Goal: Book appointment/travel/reservation

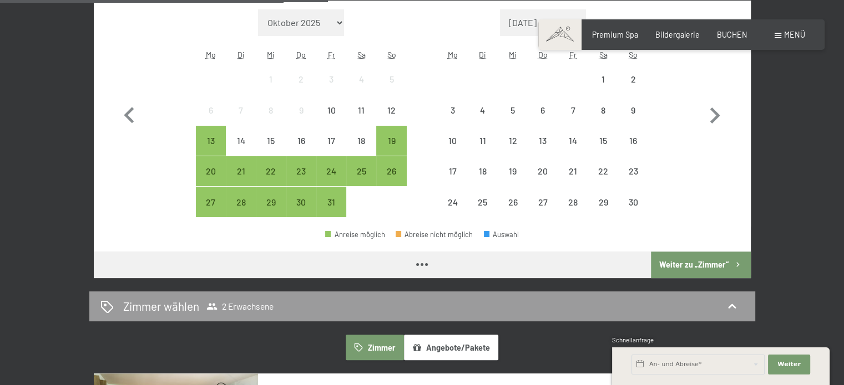
scroll to position [197, 0]
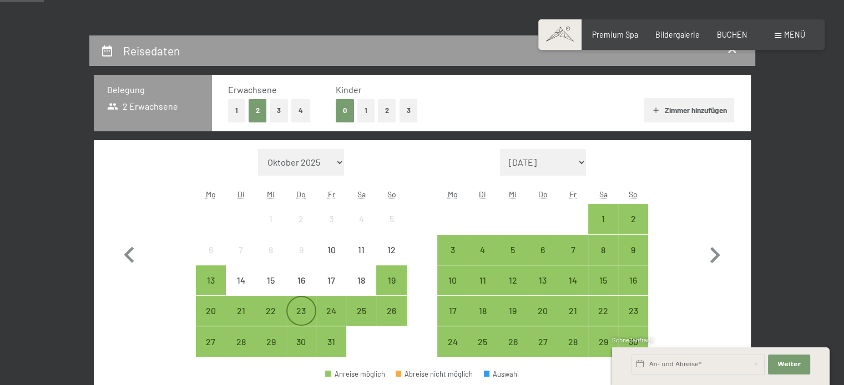
click at [298, 314] on div "23" at bounding box center [301, 321] width 28 height 28
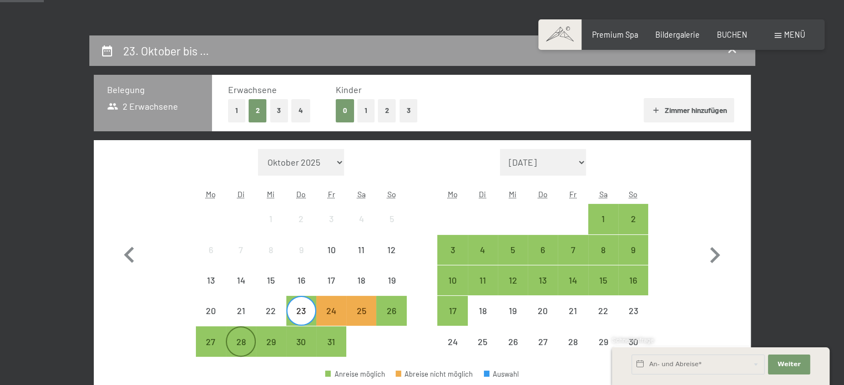
click at [248, 344] on div "28" at bounding box center [241, 352] width 28 height 28
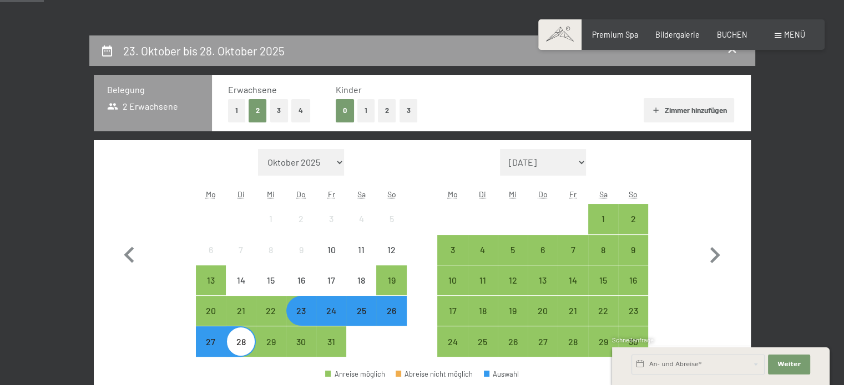
click at [358, 107] on button "1" at bounding box center [365, 110] width 17 height 23
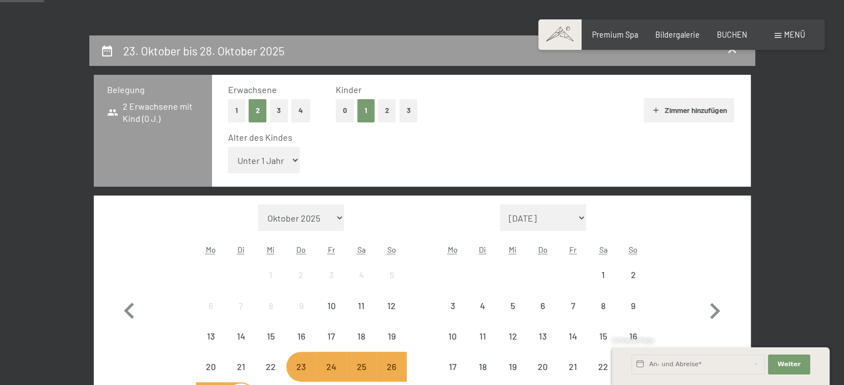
click at [297, 150] on select "Unter 1 Jahr 1 Jahr 2 Jahre 3 Jahre 4 Jahre 5 Jahre 6 Jahre 7 Jahre 8 Jahre 9 J…" at bounding box center [264, 160] width 72 height 27
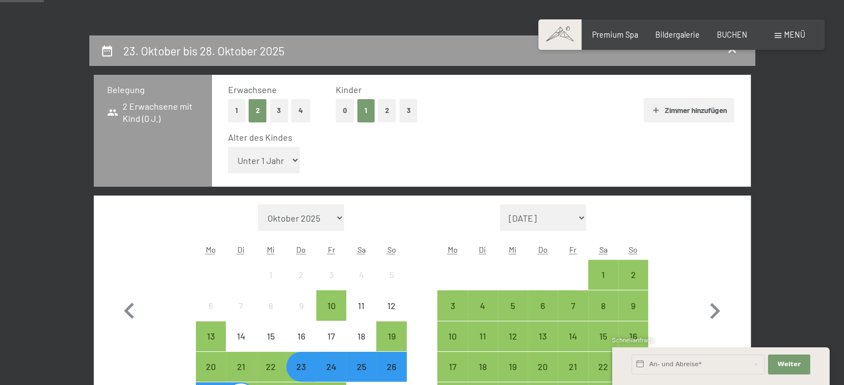
select select "16"
click at [228, 147] on select "Unter 1 Jahr 1 Jahr 2 Jahre 3 Jahre 4 Jahre 5 Jahre 6 Jahre 7 Jahre 8 Jahre 9 J…" at bounding box center [264, 160] width 72 height 27
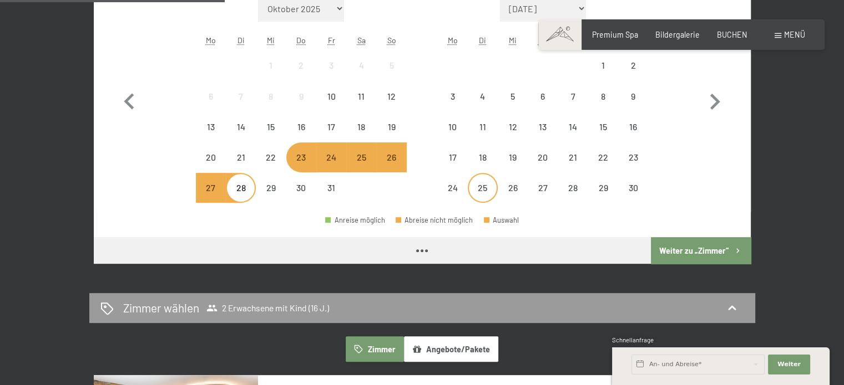
scroll to position [419, 0]
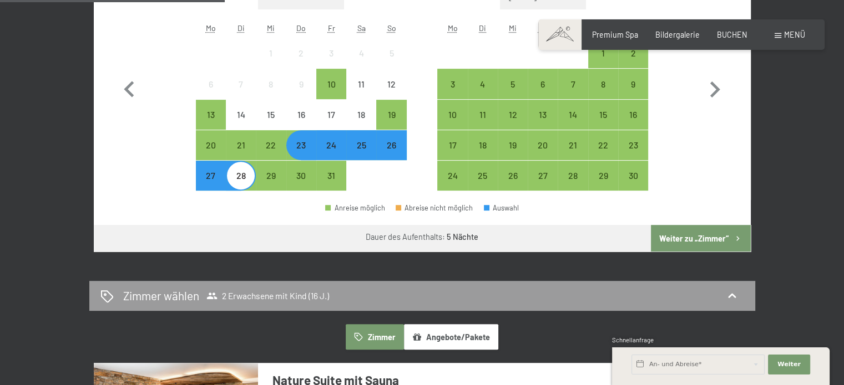
click at [702, 232] on button "Weiter zu „Zimmer“" at bounding box center [700, 238] width 99 height 27
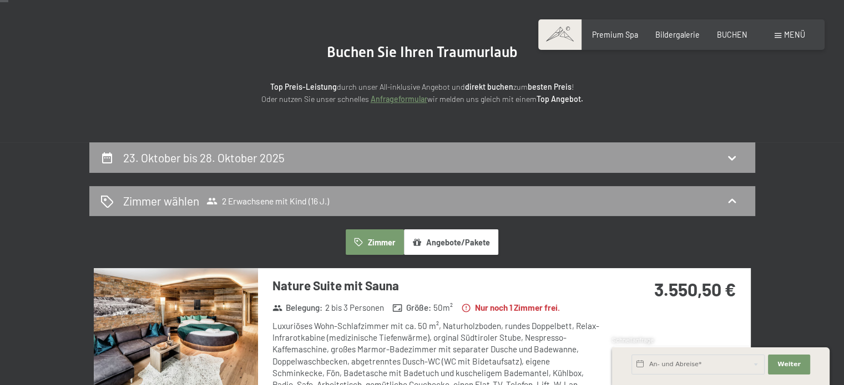
scroll to position [11, 0]
